Goal: Transaction & Acquisition: Obtain resource

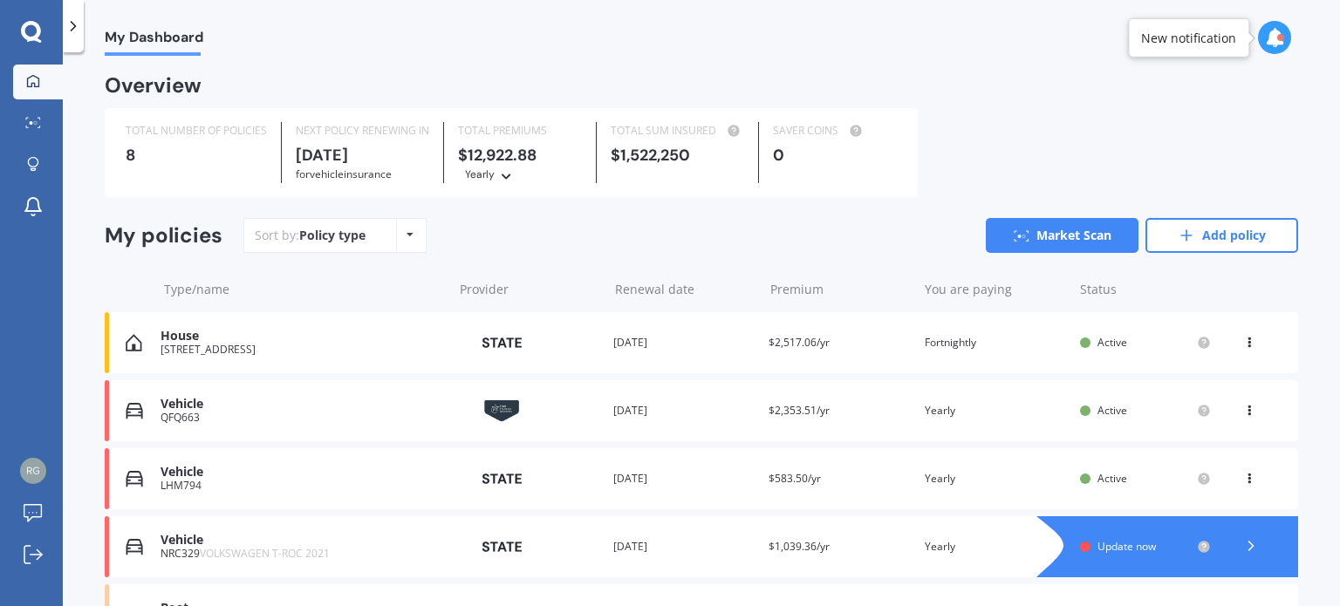
click at [363, 409] on div "Vehicle" at bounding box center [301, 404] width 283 height 15
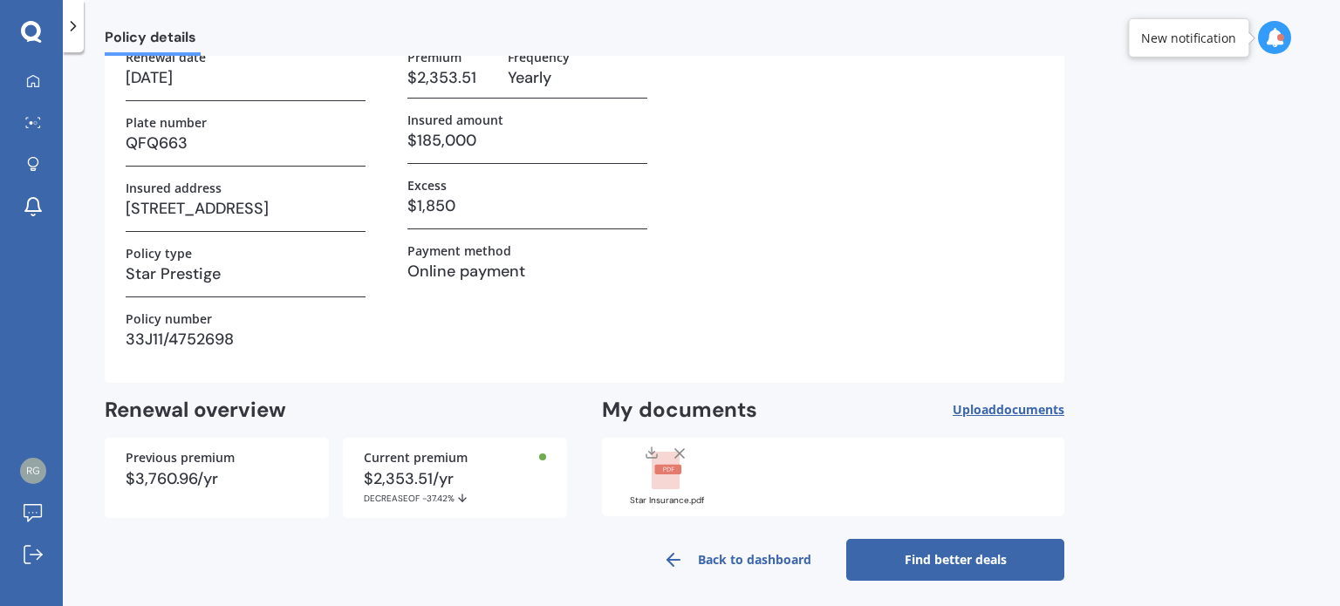
scroll to position [129, 0]
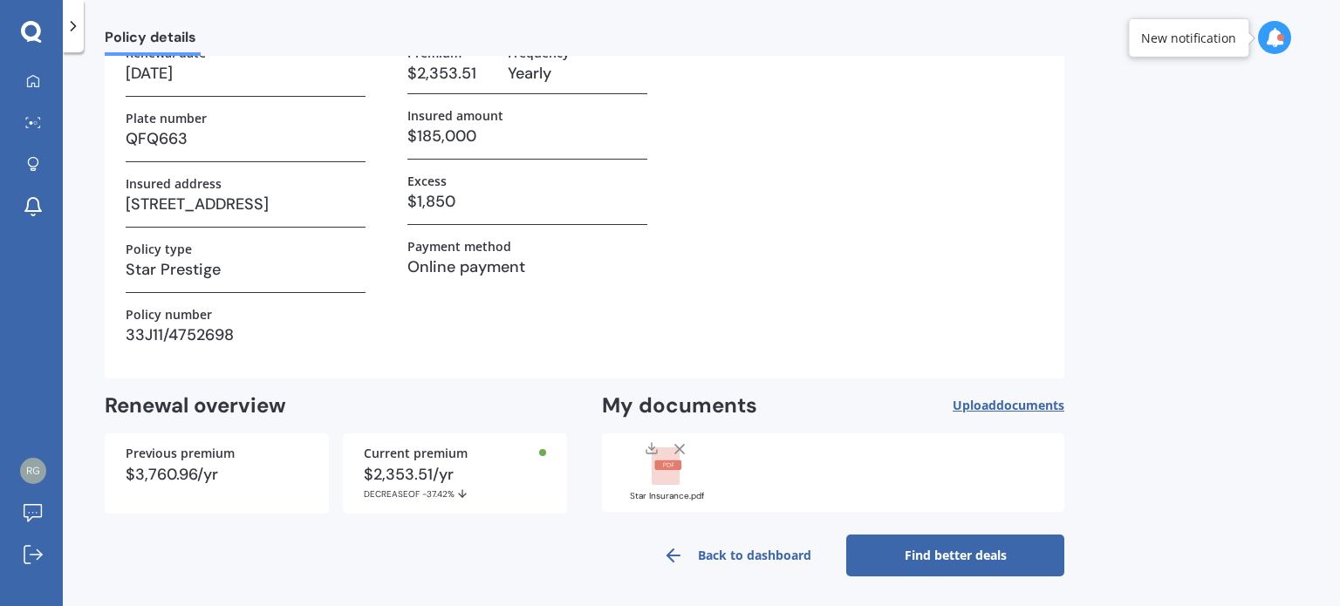
click at [669, 465] on icon at bounding box center [666, 466] width 31 height 38
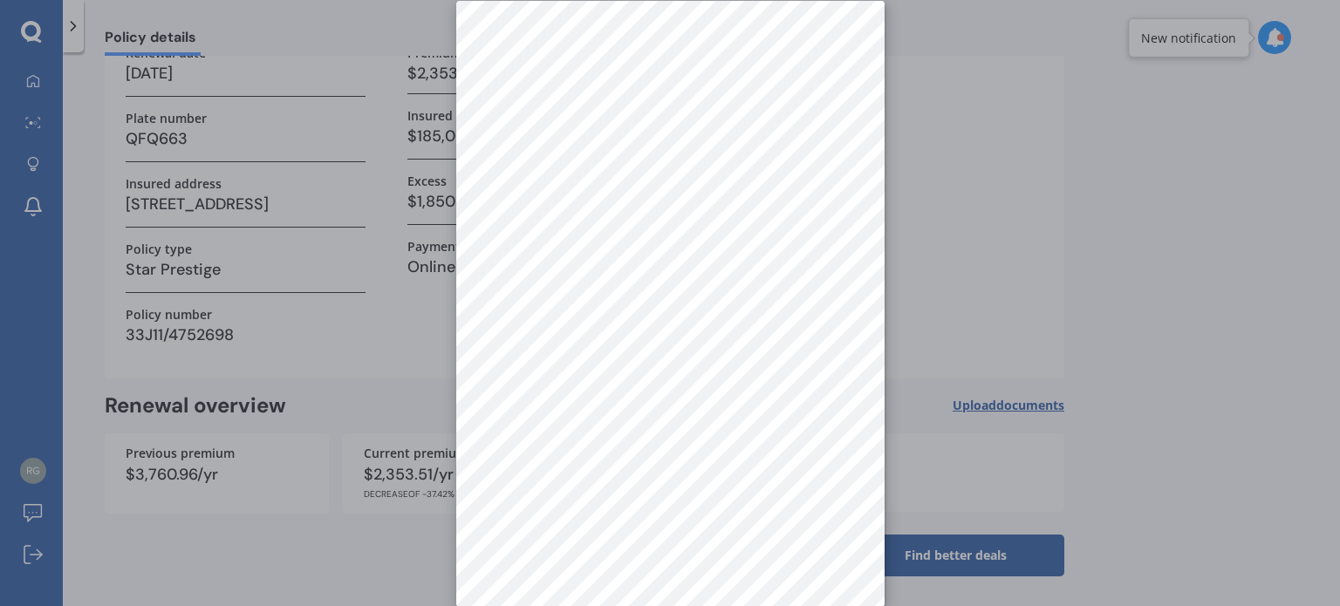
scroll to position [24, 0]
click at [945, 338] on div at bounding box center [670, 303] width 1340 height 606
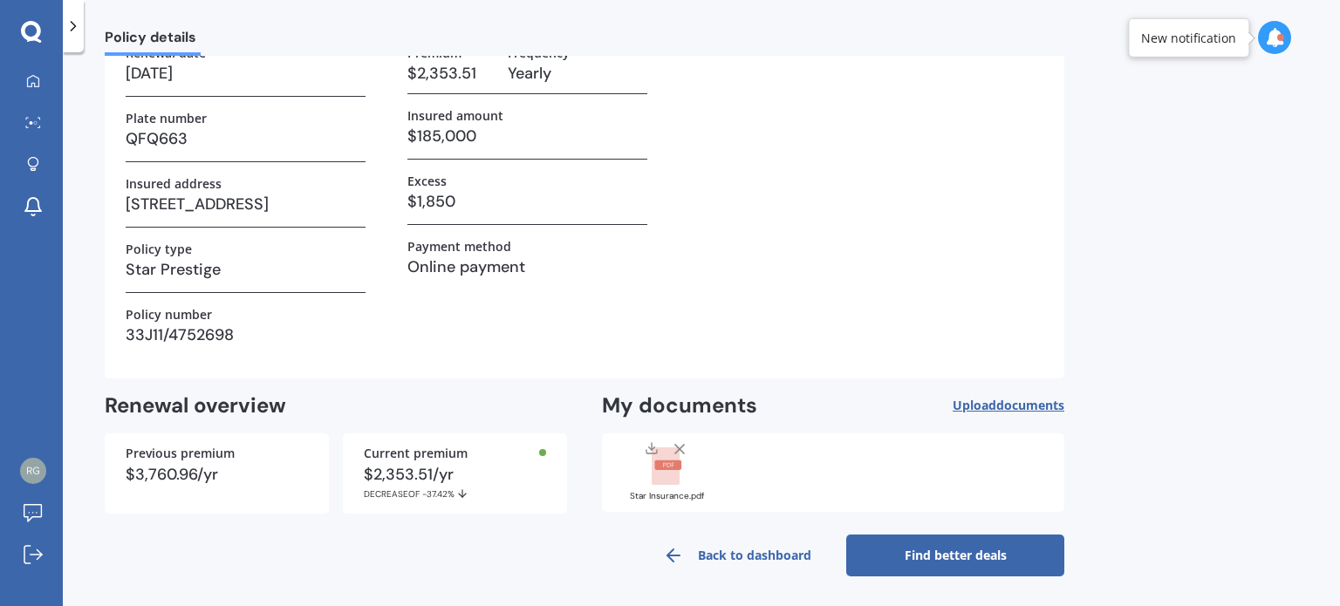
click at [649, 443] on icon at bounding box center [652, 448] width 14 height 14
